Goal: Task Accomplishment & Management: Complete application form

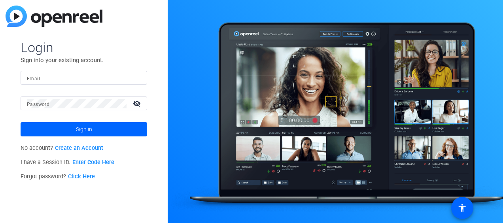
click at [67, 78] on input "Email" at bounding box center [84, 77] width 114 height 9
type input "[EMAIL_ADDRESS][DOMAIN_NAME]"
click at [21, 122] on button "Sign in" at bounding box center [84, 129] width 127 height 14
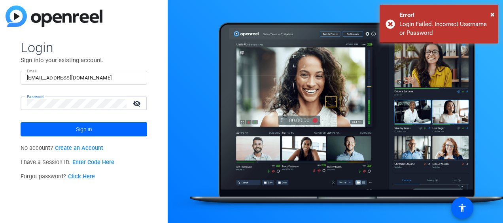
click at [21, 122] on button "Sign in" at bounding box center [84, 129] width 127 height 14
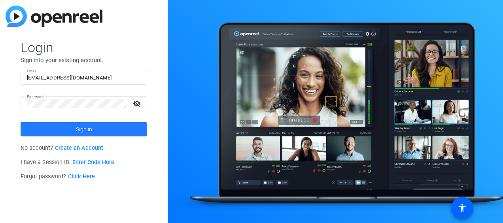
click at [126, 134] on span at bounding box center [84, 129] width 127 height 19
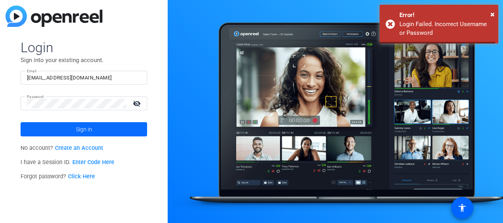
click at [133, 133] on span at bounding box center [84, 129] width 127 height 19
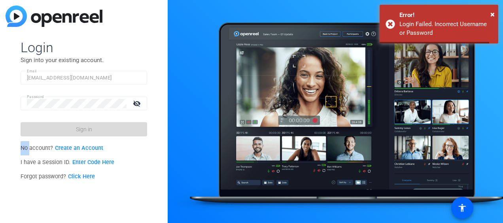
click at [133, 133] on form "Login Sign into your existing account. Email [EMAIL_ADDRESS][DOMAIN_NAME] Passw…" at bounding box center [84, 87] width 127 height 97
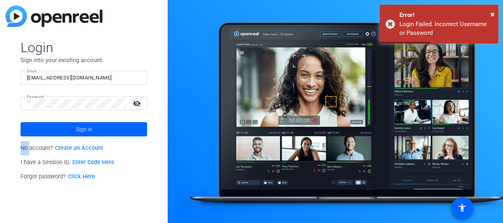
click at [257, 84] on div at bounding box center [336, 111] width 336 height 223
click at [81, 149] on link "Create an Account" at bounding box center [79, 148] width 48 height 7
